Goal: Task Accomplishment & Management: Use online tool/utility

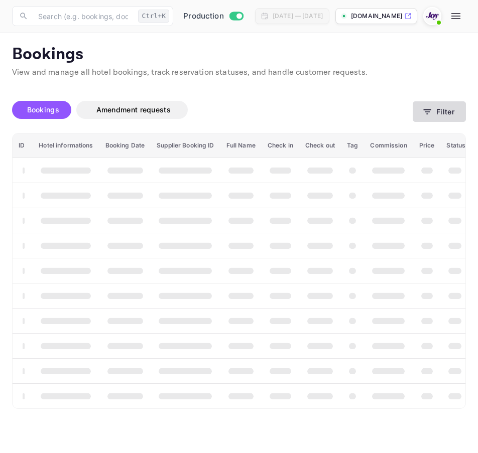
click at [418, 122] on div "Bookings Amendment requests Filter" at bounding box center [239, 112] width 454 height 42
click at [418, 119] on button "Filter" at bounding box center [439, 111] width 53 height 21
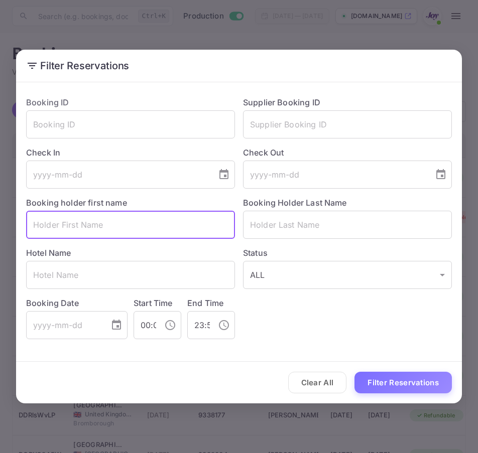
click at [133, 223] on input "text" at bounding box center [130, 225] width 209 height 28
paste input "[PERSON_NAME]"
type input "[PERSON_NAME]"
click at [337, 238] on input "text" at bounding box center [347, 225] width 209 height 28
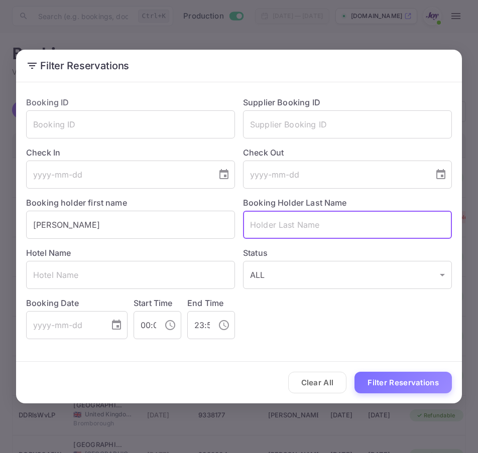
paste input "[PERSON_NAME]"
type input "[PERSON_NAME]"
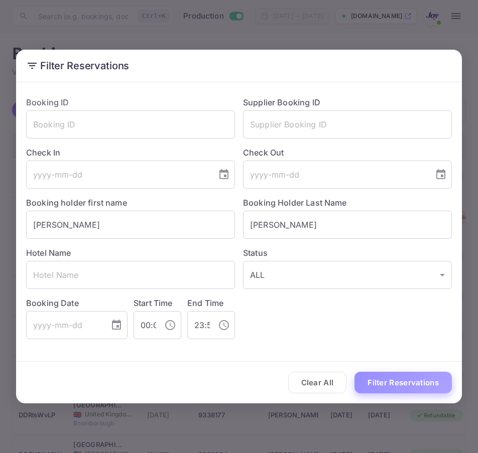
click at [402, 388] on button "Filter Reservations" at bounding box center [402, 383] width 97 height 22
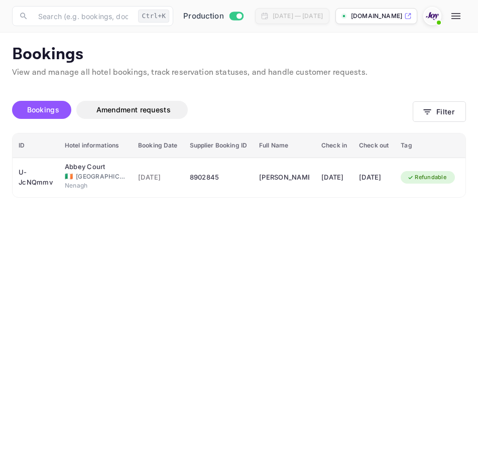
click at [415, 219] on main "Bookings View and manage all hotel bookings, track reservation statuses, and ha…" at bounding box center [239, 243] width 478 height 421
